Goal: Task Accomplishment & Management: Manage account settings

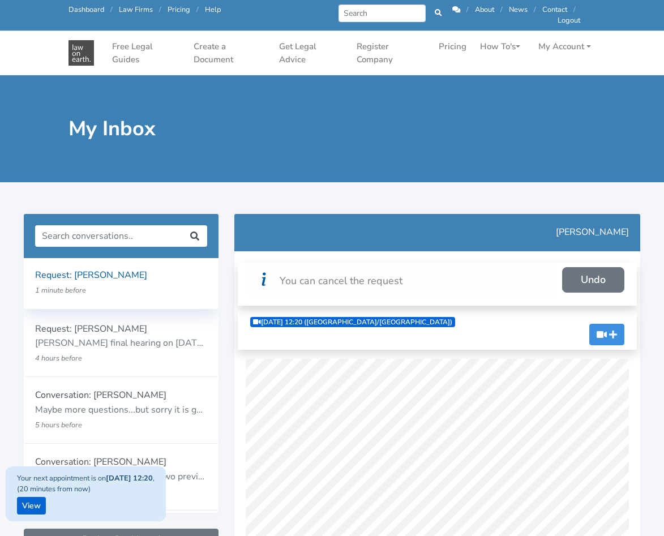
click at [123, 281] on p "Request: Mayumi Van Egmond" at bounding box center [121, 275] width 172 height 15
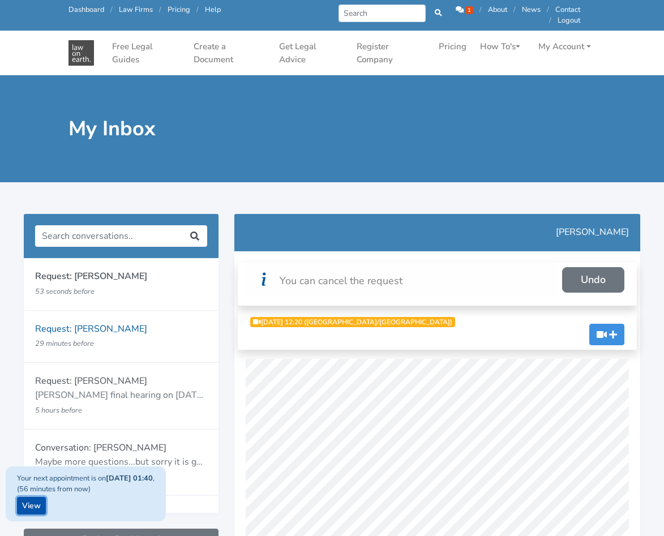
click at [34, 505] on link "View" at bounding box center [31, 506] width 29 height 18
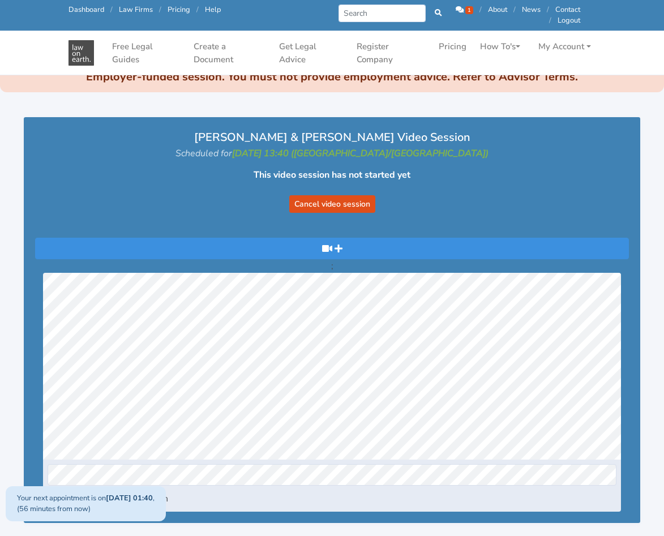
scroll to position [113, 0]
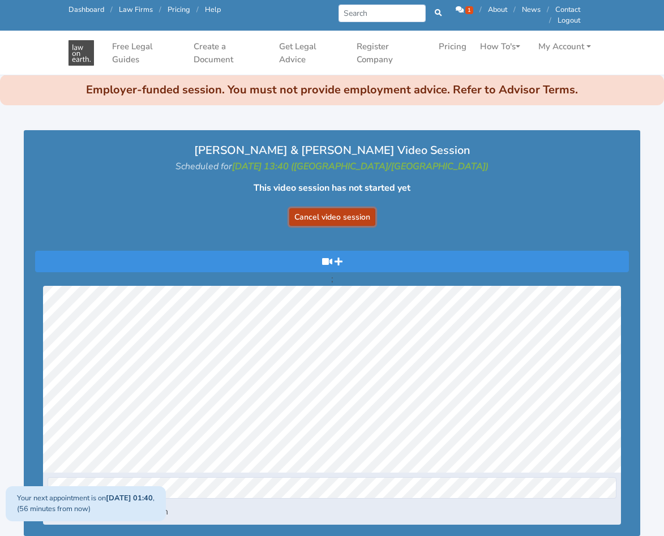
click at [345, 219] on button "Cancel video session" at bounding box center [332, 217] width 86 height 18
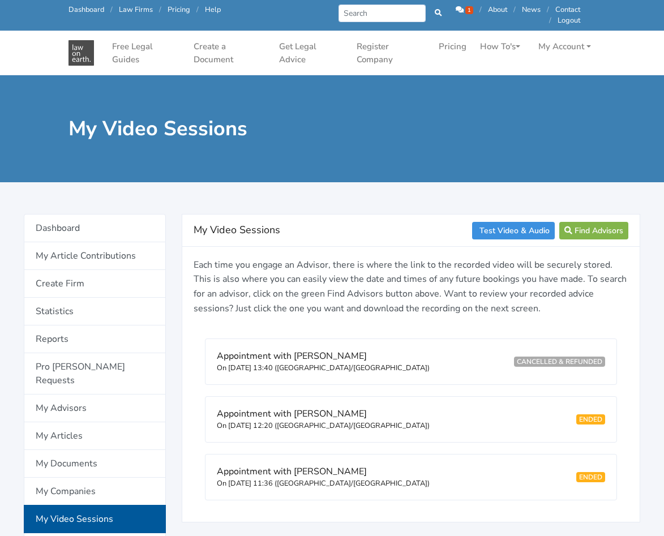
click at [468, 8] on span "1" at bounding box center [470, 10] width 8 height 8
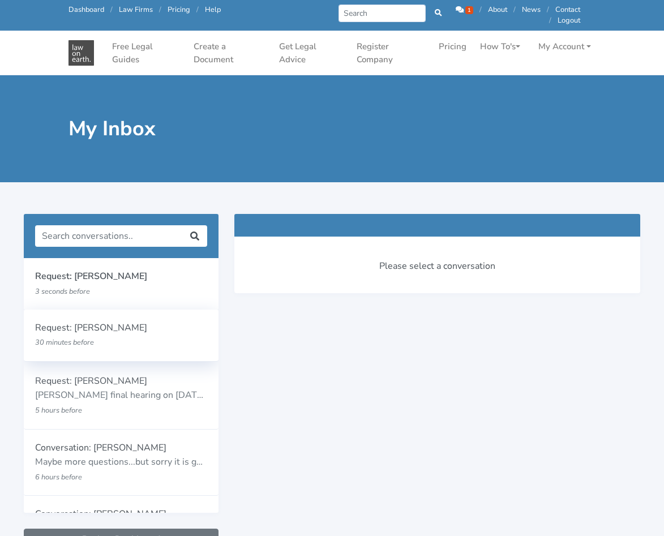
click at [108, 341] on p "30 minutes before" at bounding box center [105, 342] width 141 height 15
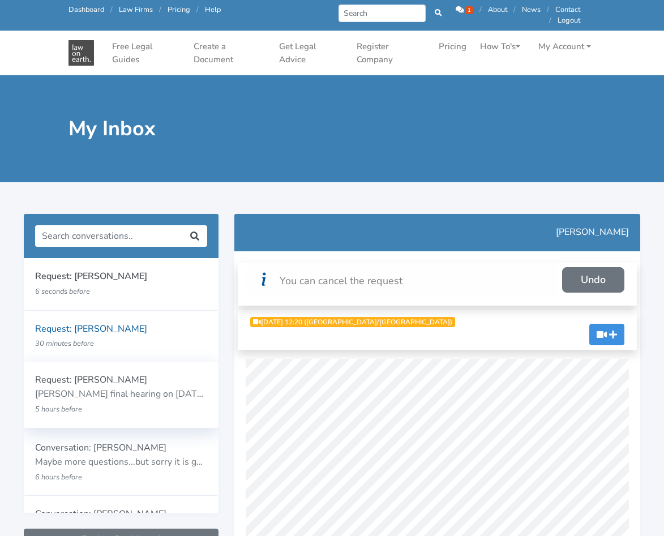
click at [130, 400] on p "[PERSON_NAME] final hearing on [DATE] (due to family violence), my ex has been …" at bounding box center [121, 394] width 172 height 15
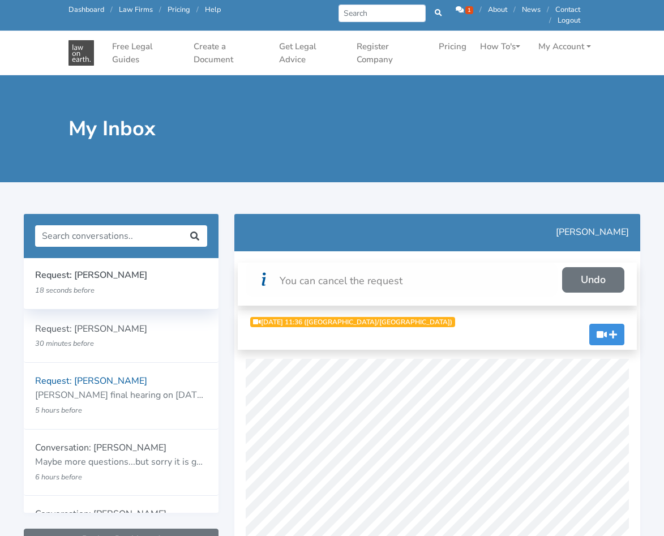
click at [86, 291] on small "18 seconds before" at bounding box center [64, 290] width 59 height 10
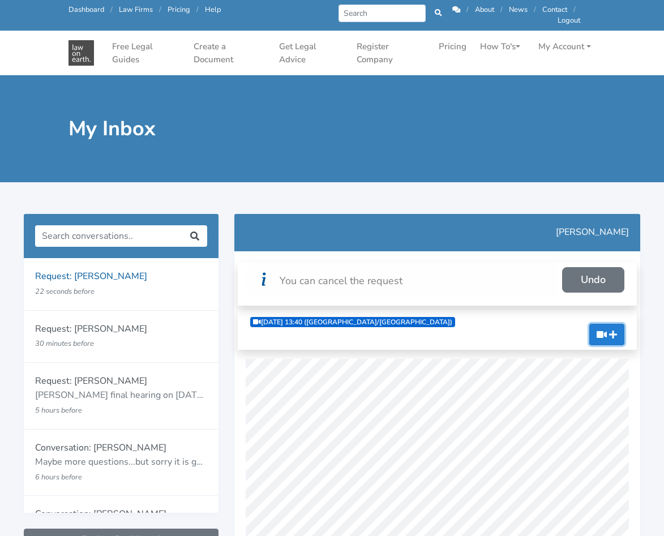
click at [615, 339] on icon "button" at bounding box center [613, 334] width 8 height 9
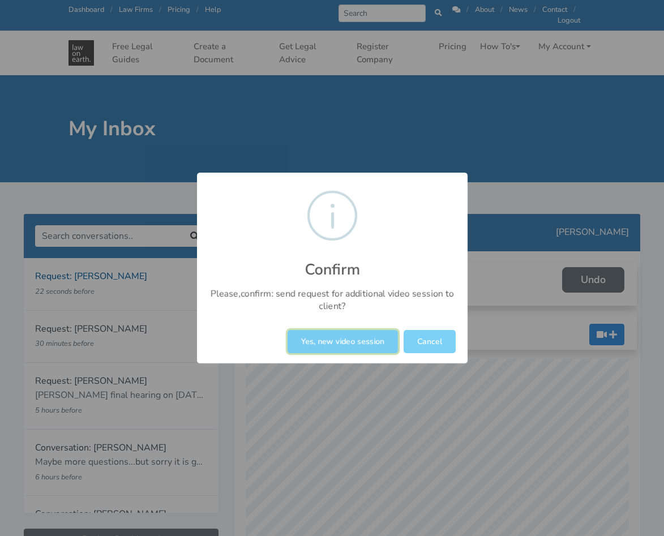
click at [364, 342] on button "Yes, new video session" at bounding box center [343, 341] width 110 height 23
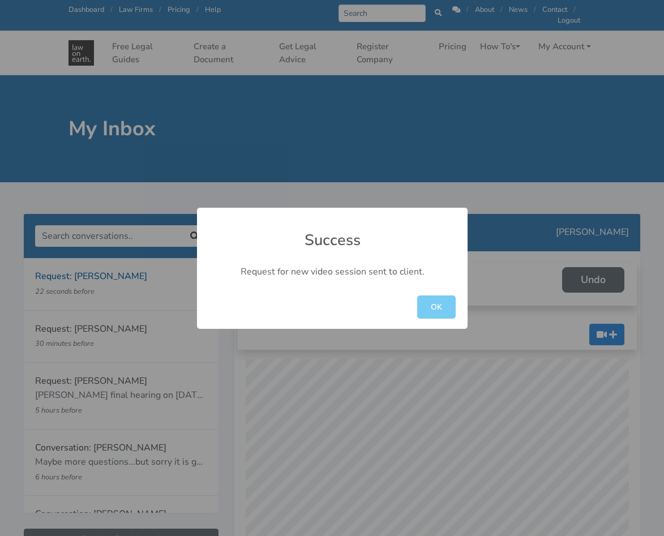
click at [438, 312] on button "OK" at bounding box center [436, 307] width 39 height 23
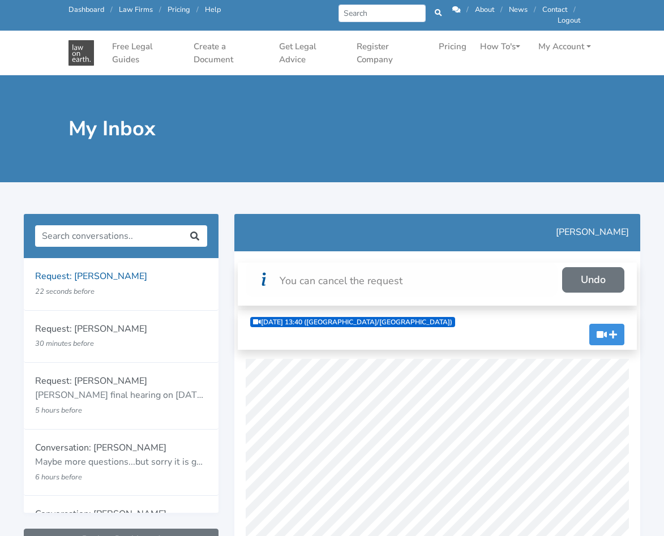
click at [440, 328] on div "11/09/2025 13:40 (Australia/Brisbane)" at bounding box center [356, 330] width 228 height 31
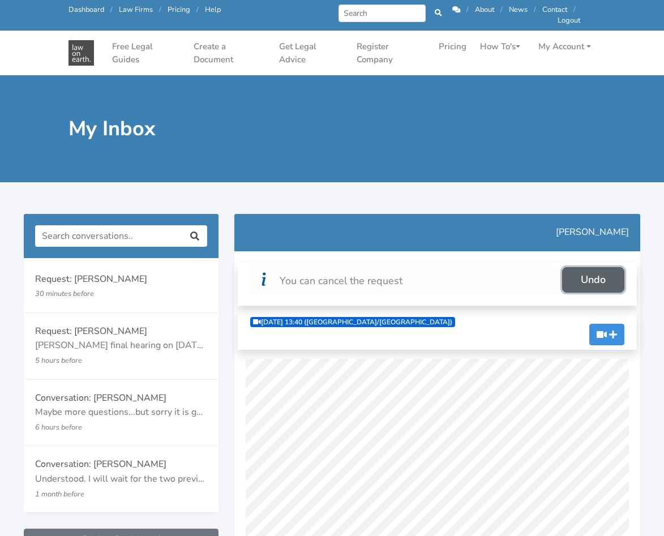
click at [589, 281] on link "Undo" at bounding box center [593, 279] width 62 height 25
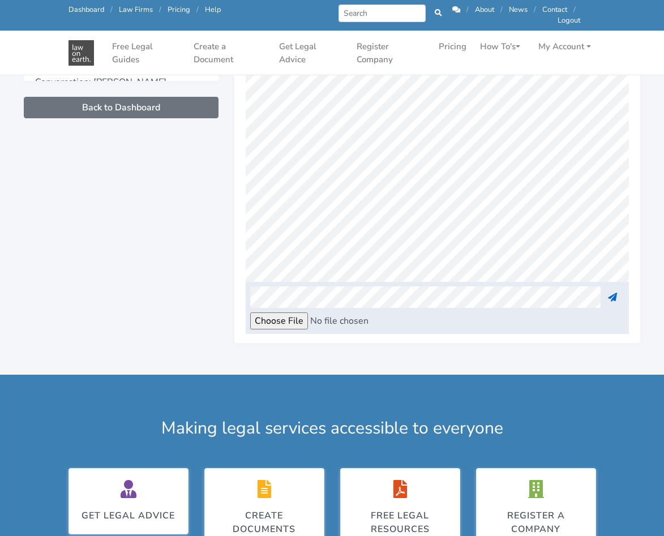
scroll to position [0, 113]
click at [616, 299] on icon at bounding box center [612, 297] width 9 height 9
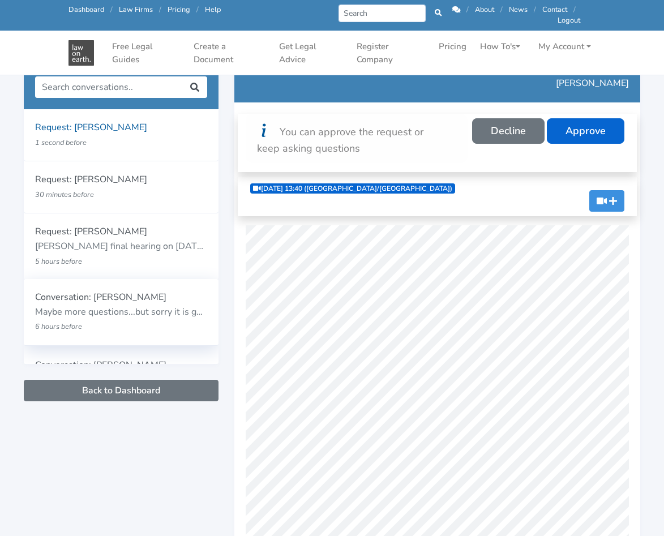
scroll to position [0, 0]
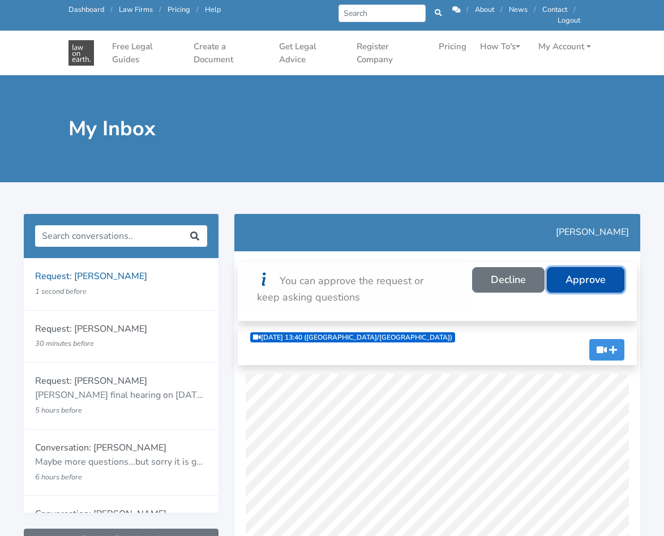
click at [603, 284] on link "Approve" at bounding box center [586, 279] width 78 height 25
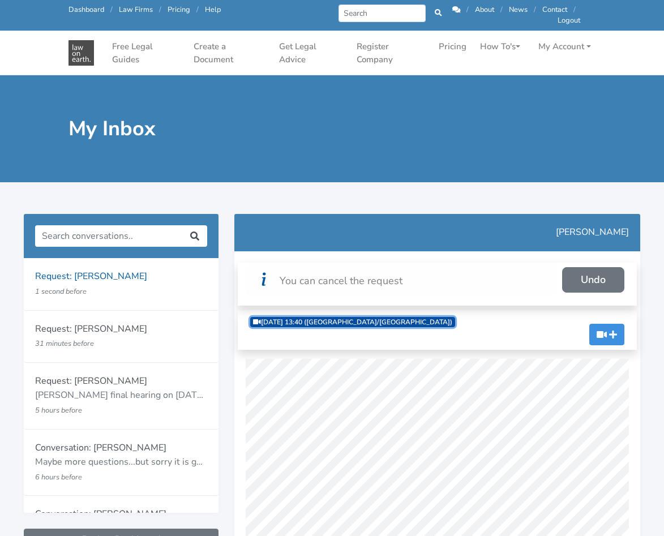
click at [351, 322] on link "[DATE] 13:40 ([GEOGRAPHIC_DATA]/[GEOGRAPHIC_DATA])" at bounding box center [352, 322] width 205 height 10
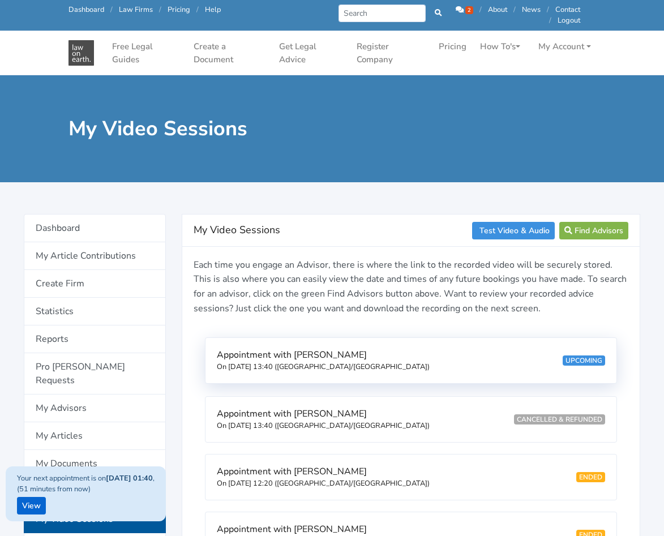
click at [403, 367] on div "Appointment with [PERSON_NAME] On [DATE] 13:40 ([GEOGRAPHIC_DATA]/[GEOGRAPHIC_D…" at bounding box center [411, 360] width 411 height 45
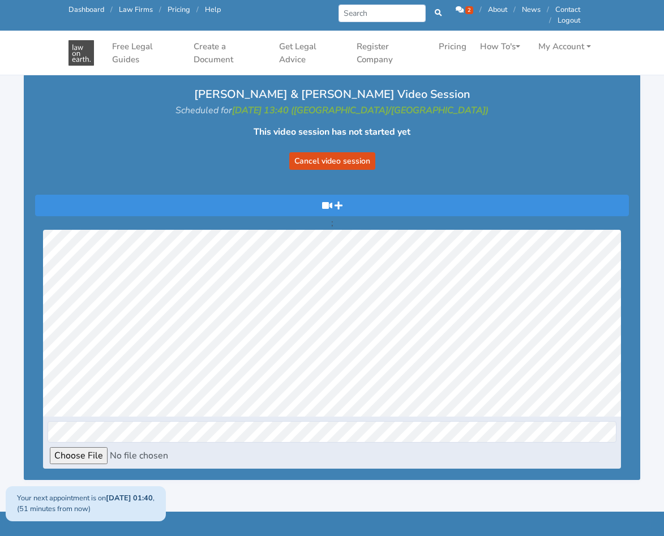
scroll to position [170, 0]
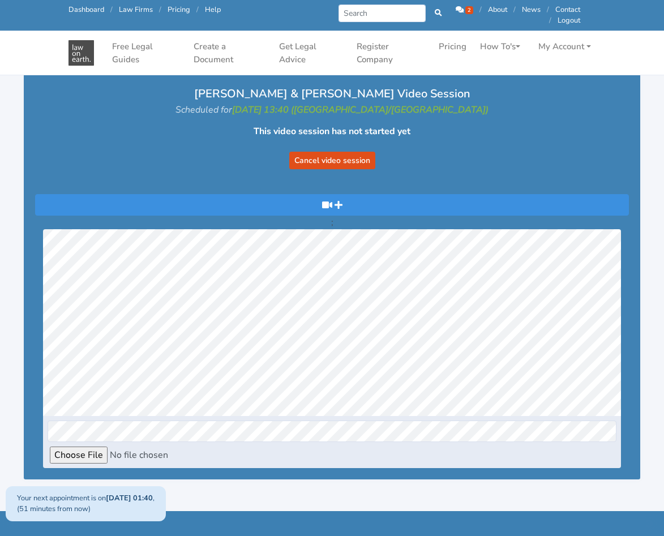
click at [458, 9] on icon at bounding box center [460, 9] width 8 height 7
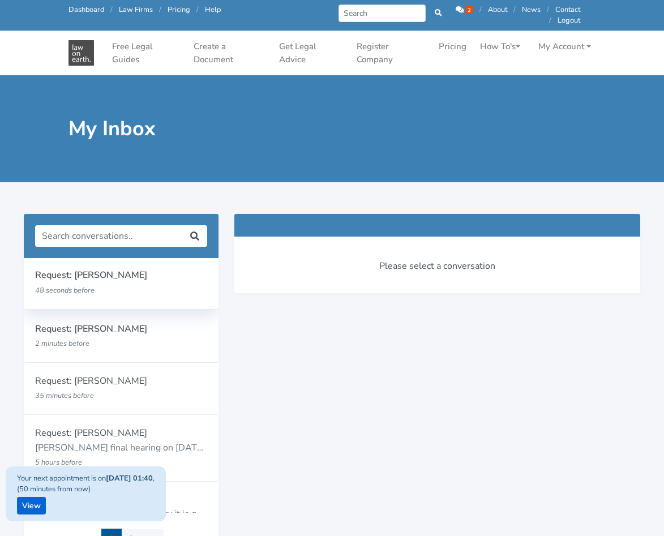
click at [161, 283] on div "Request: [PERSON_NAME] 48 seconds before" at bounding box center [121, 282] width 172 height 29
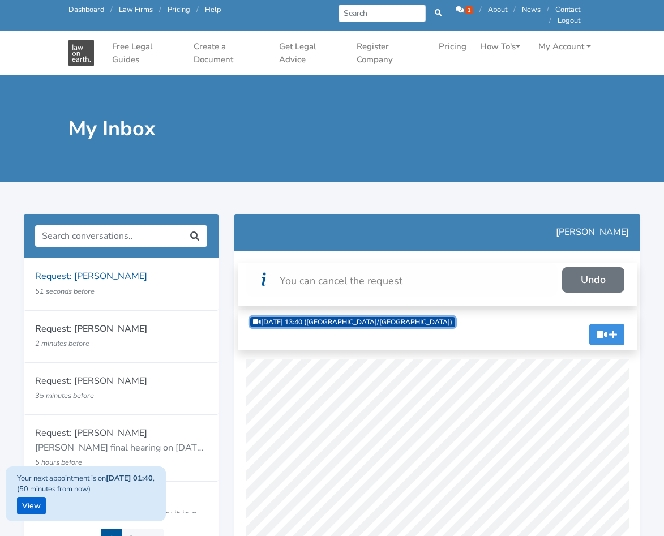
click at [324, 321] on link "[DATE] 13:40 ([GEOGRAPHIC_DATA]/[GEOGRAPHIC_DATA])" at bounding box center [352, 322] width 205 height 10
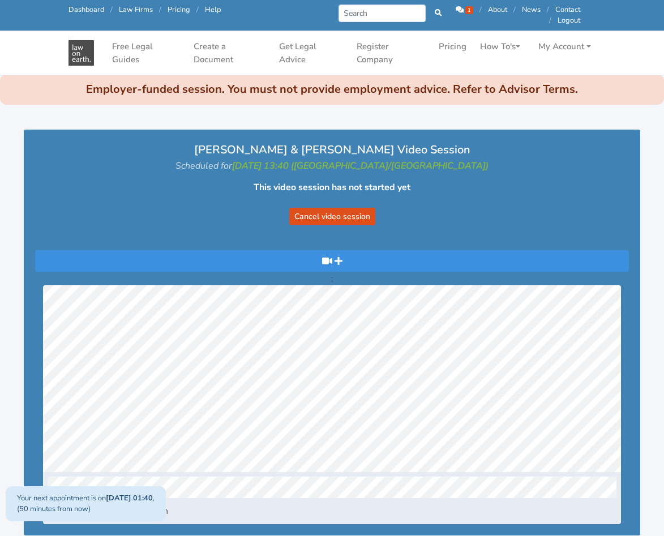
scroll to position [113, 0]
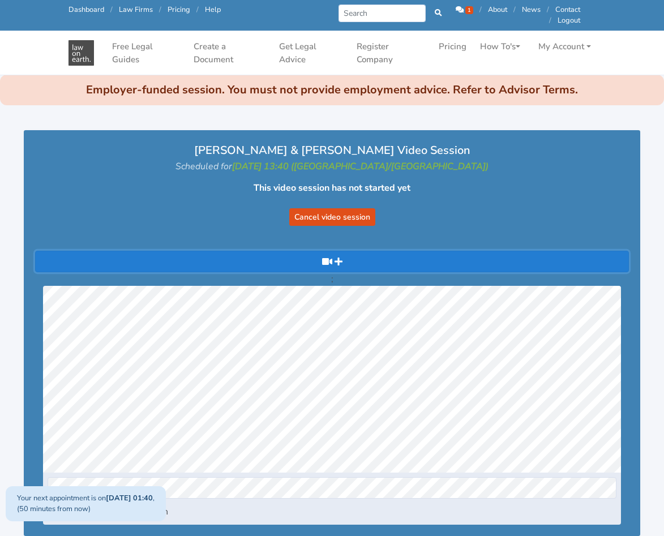
click at [336, 262] on icon "button" at bounding box center [339, 261] width 8 height 9
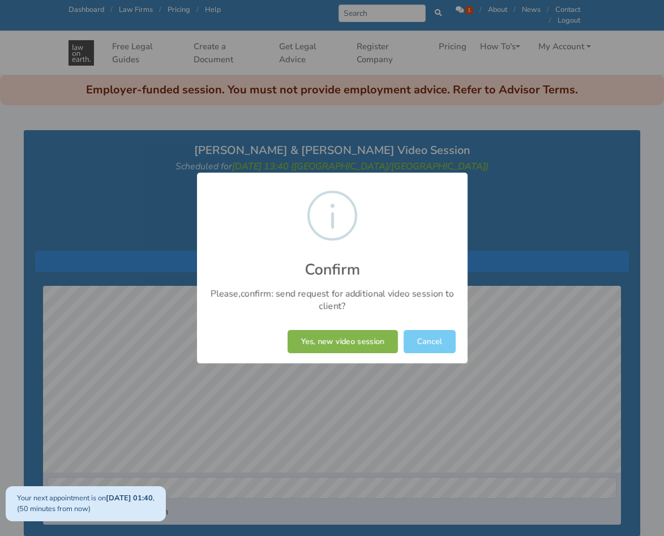
click at [435, 344] on button "Cancel" at bounding box center [430, 341] width 52 height 23
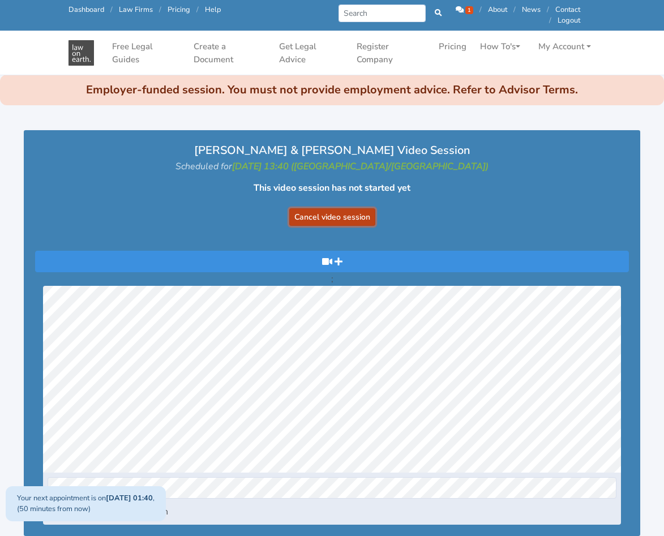
click at [326, 215] on button "Cancel video session" at bounding box center [332, 217] width 86 height 18
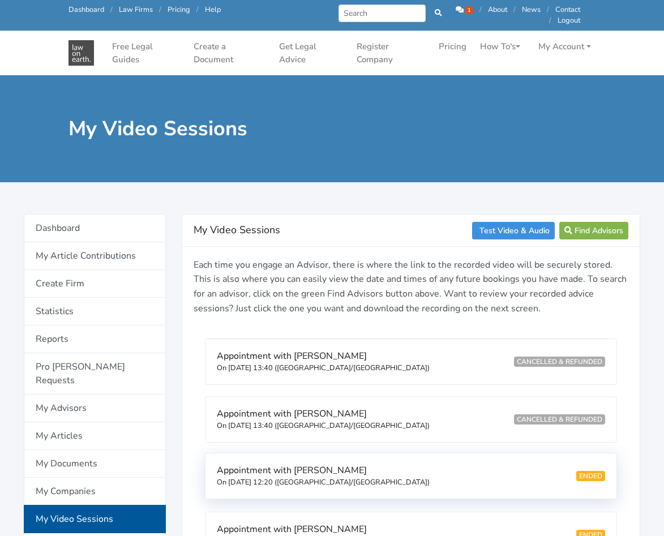
click at [367, 473] on span "Appointment with Mayumi Van Egmond" at bounding box center [292, 470] width 150 height 12
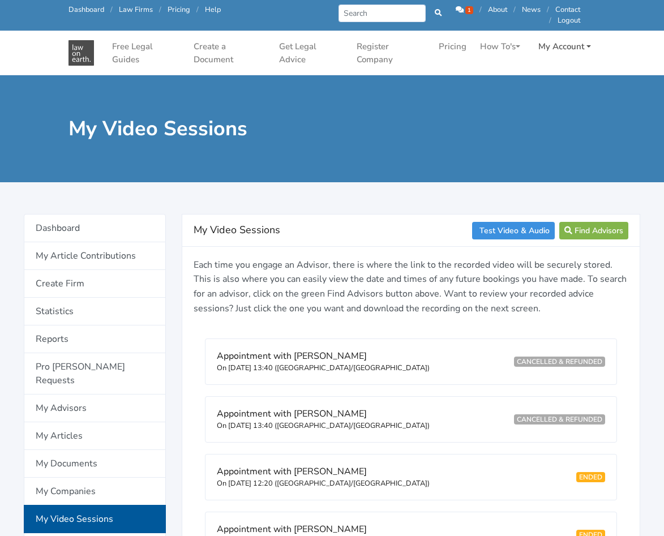
click at [568, 50] on link "My Account" at bounding box center [565, 47] width 62 height 22
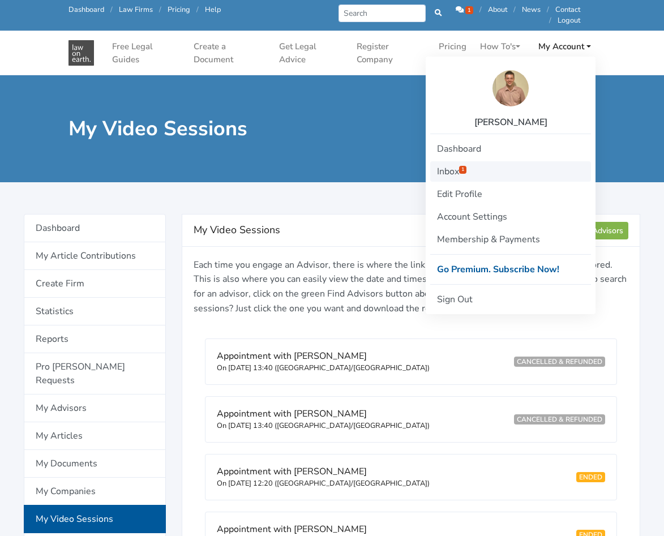
click at [480, 173] on link "Inbox 1" at bounding box center [510, 171] width 161 height 20
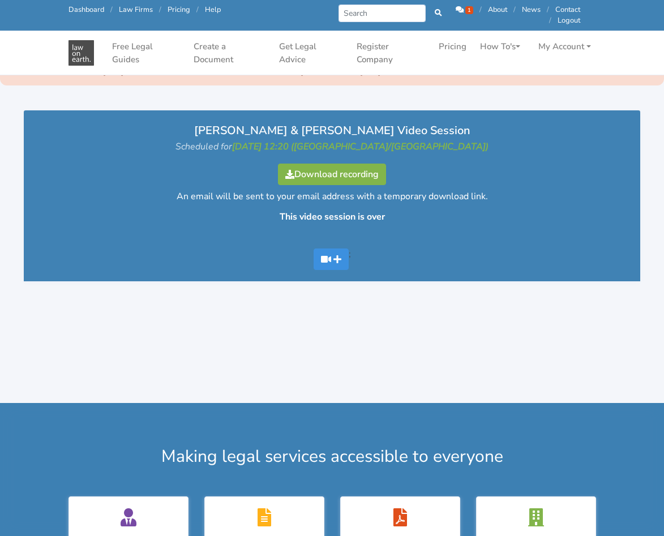
scroll to position [113, 0]
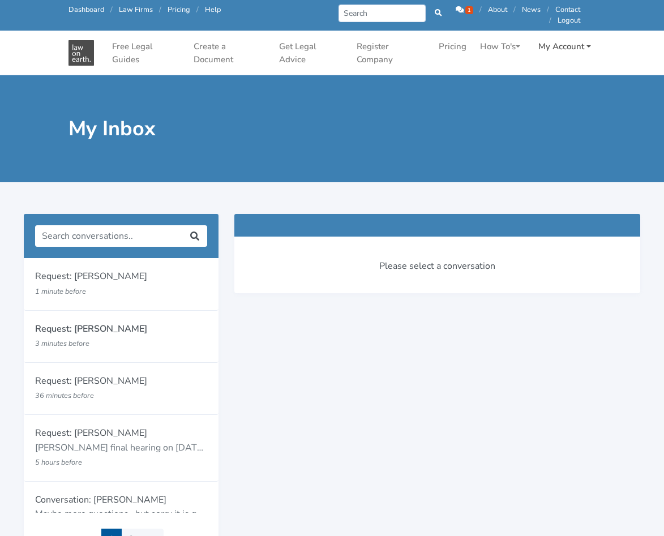
click at [565, 46] on link "My Account" at bounding box center [565, 47] width 62 height 22
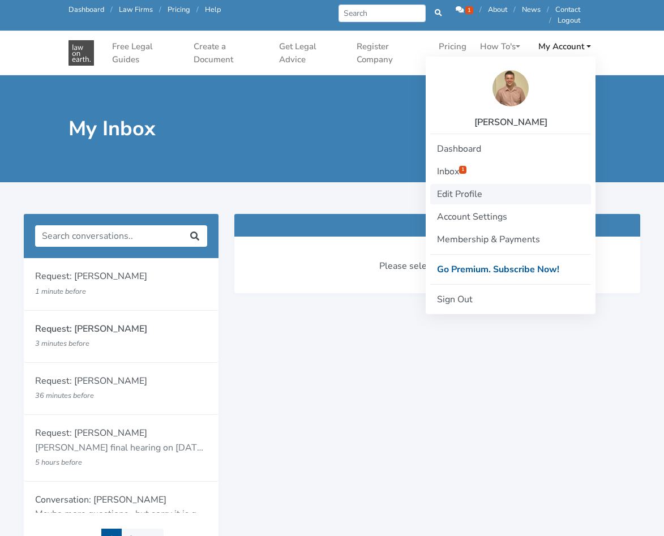
click at [477, 193] on link "Edit Profile" at bounding box center [510, 194] width 161 height 20
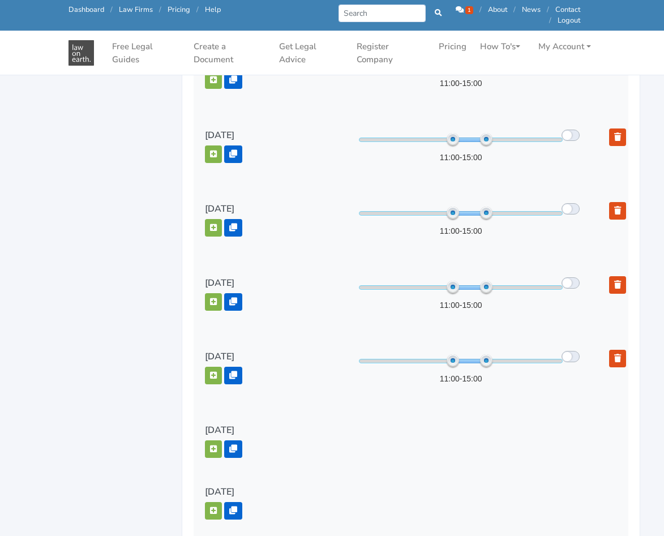
scroll to position [1699, 0]
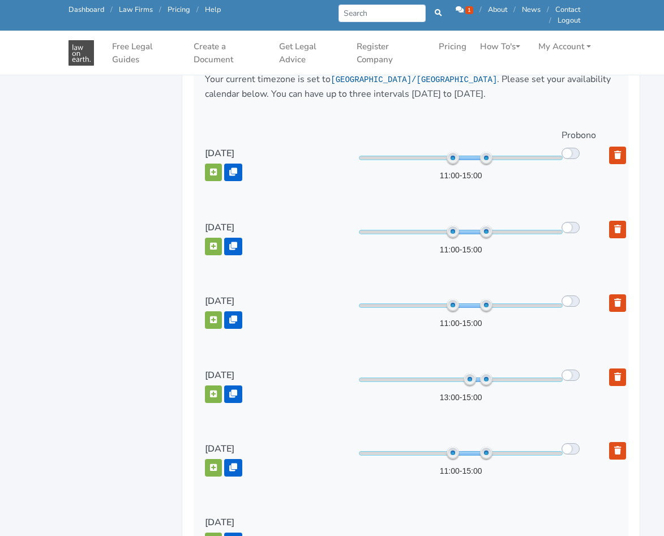
drag, startPoint x: 451, startPoint y: 379, endPoint x: 467, endPoint y: 381, distance: 16.5
click at [467, 381] on span at bounding box center [470, 379] width 12 height 12
drag, startPoint x: 468, startPoint y: 381, endPoint x: 479, endPoint y: 379, distance: 10.9
click at [476, 379] on span at bounding box center [478, 379] width 12 height 12
click at [489, 379] on span at bounding box center [489, 379] width 12 height 12
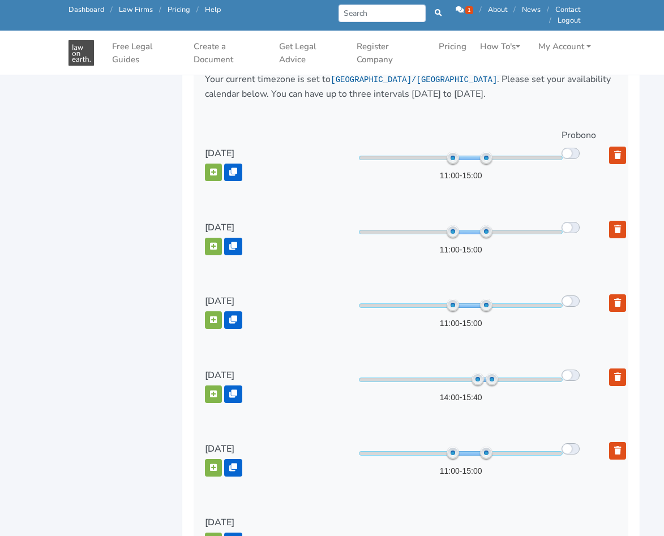
click at [491, 381] on span at bounding box center [492, 379] width 12 height 12
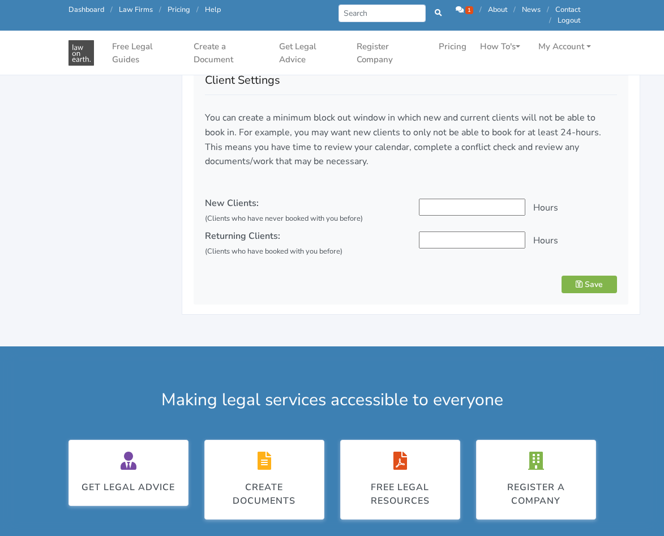
scroll to position [2379, 0]
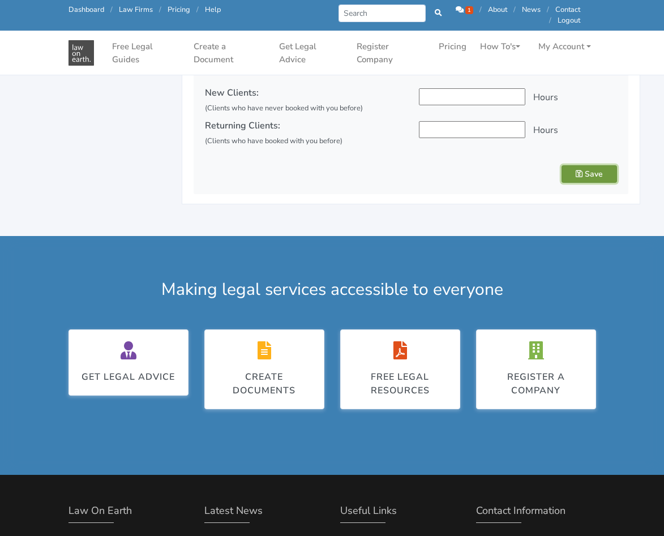
click at [576, 170] on icon "submit" at bounding box center [579, 174] width 7 height 8
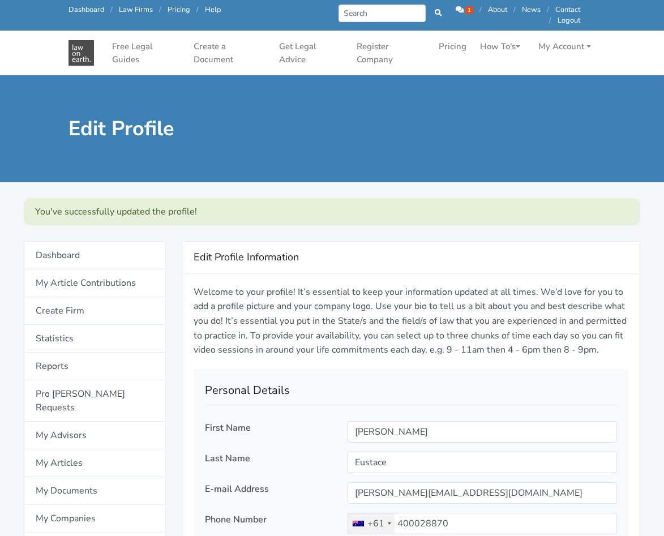
click at [461, 7] on icon at bounding box center [460, 9] width 8 height 7
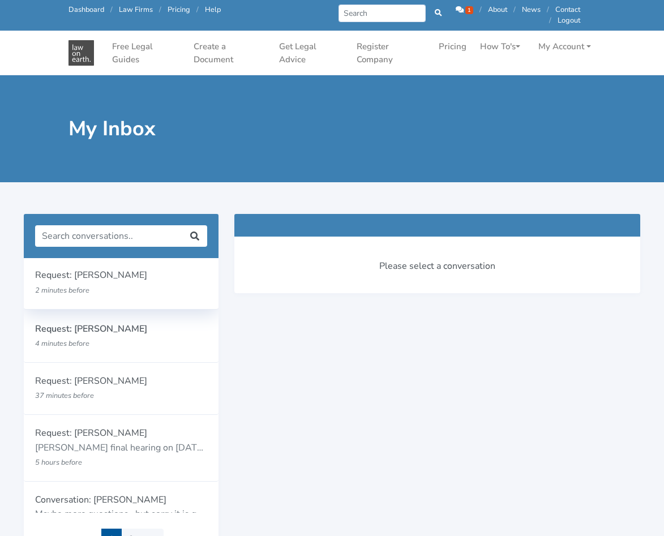
click at [144, 287] on p "2 minutes before" at bounding box center [105, 290] width 141 height 15
